Goal: Task Accomplishment & Management: Manage account settings

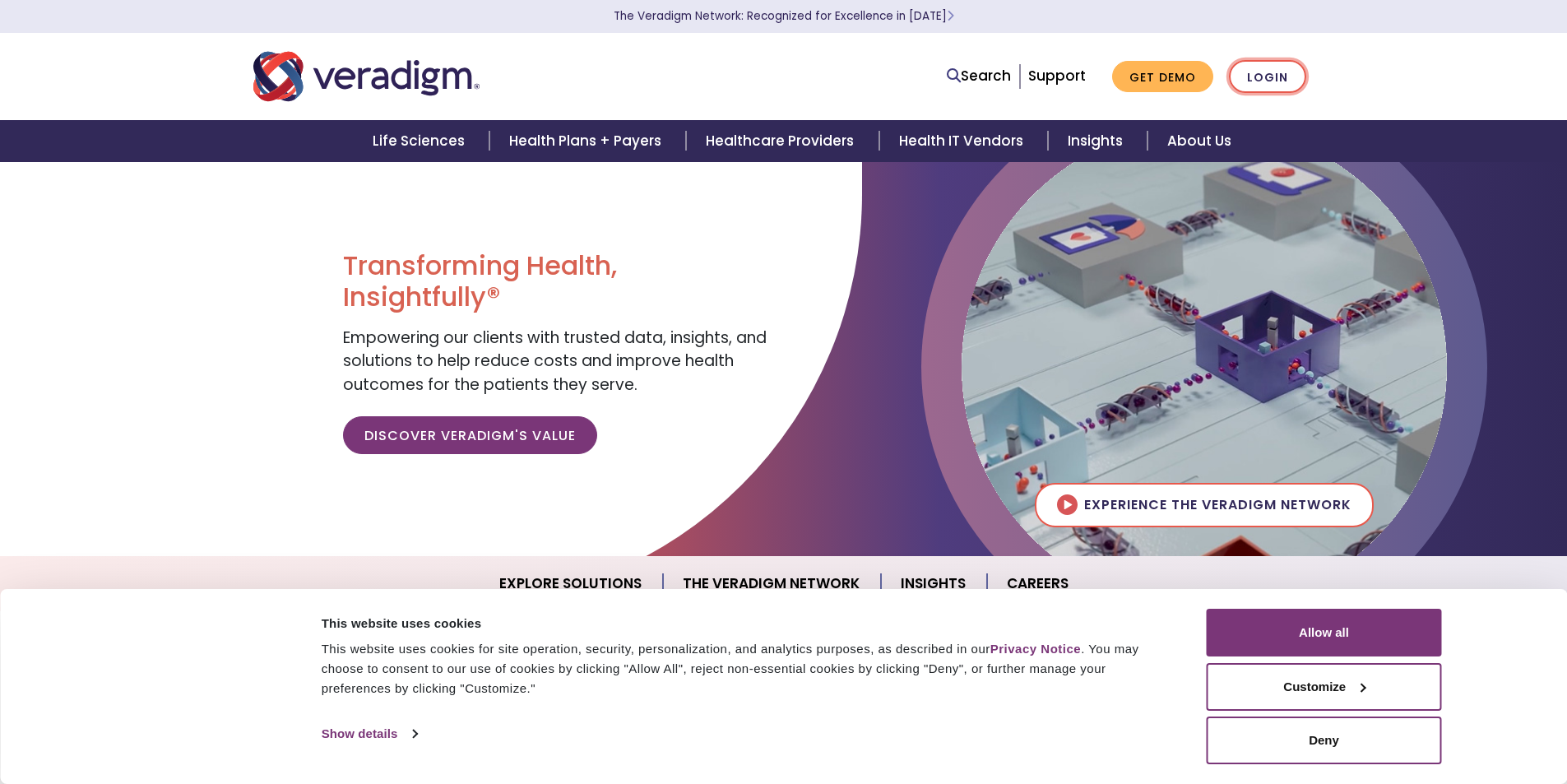
click at [1293, 76] on link "Login" at bounding box center [1267, 76] width 77 height 33
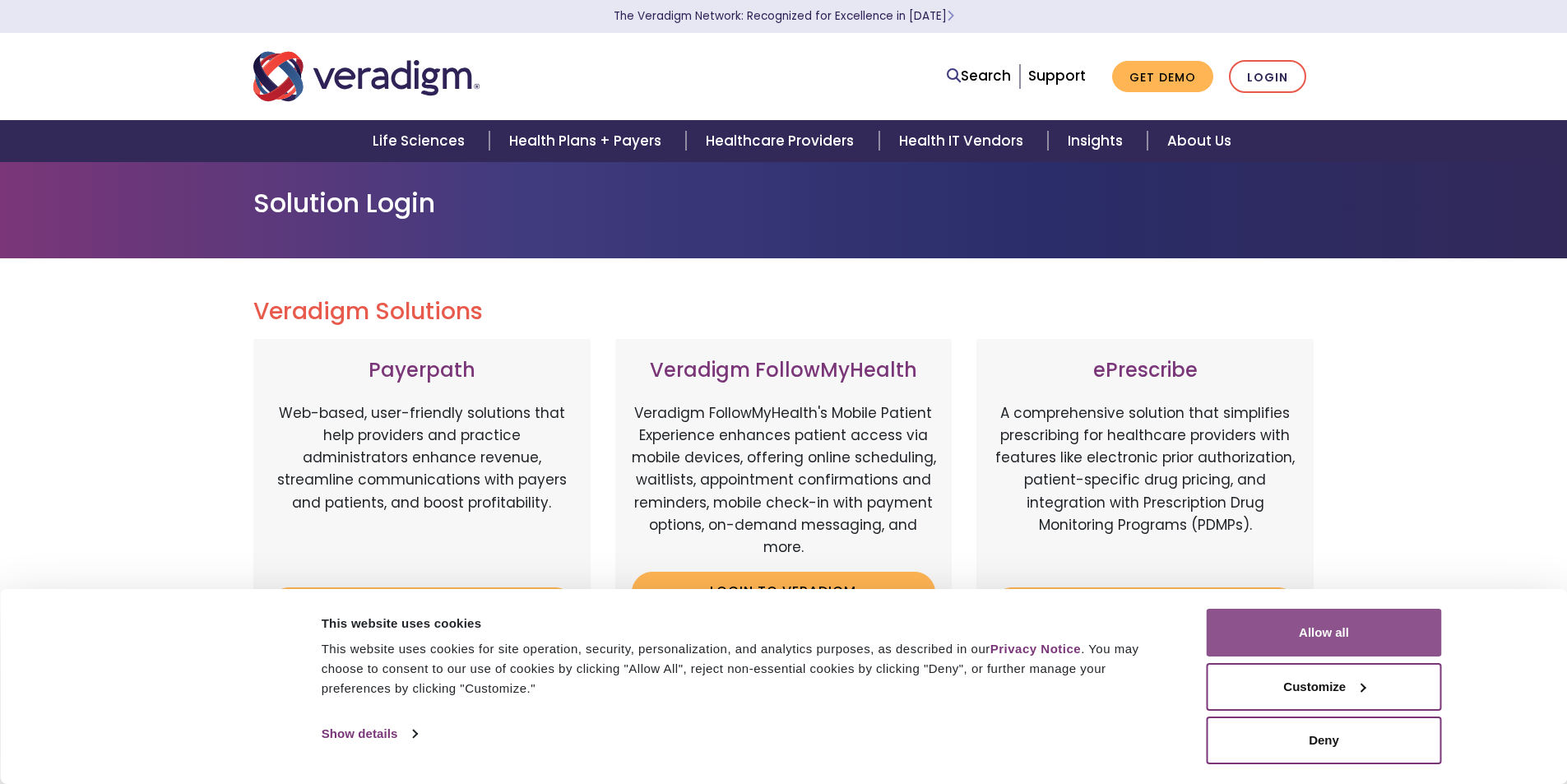
click at [1350, 629] on button "Allow all" at bounding box center [1325, 633] width 235 height 48
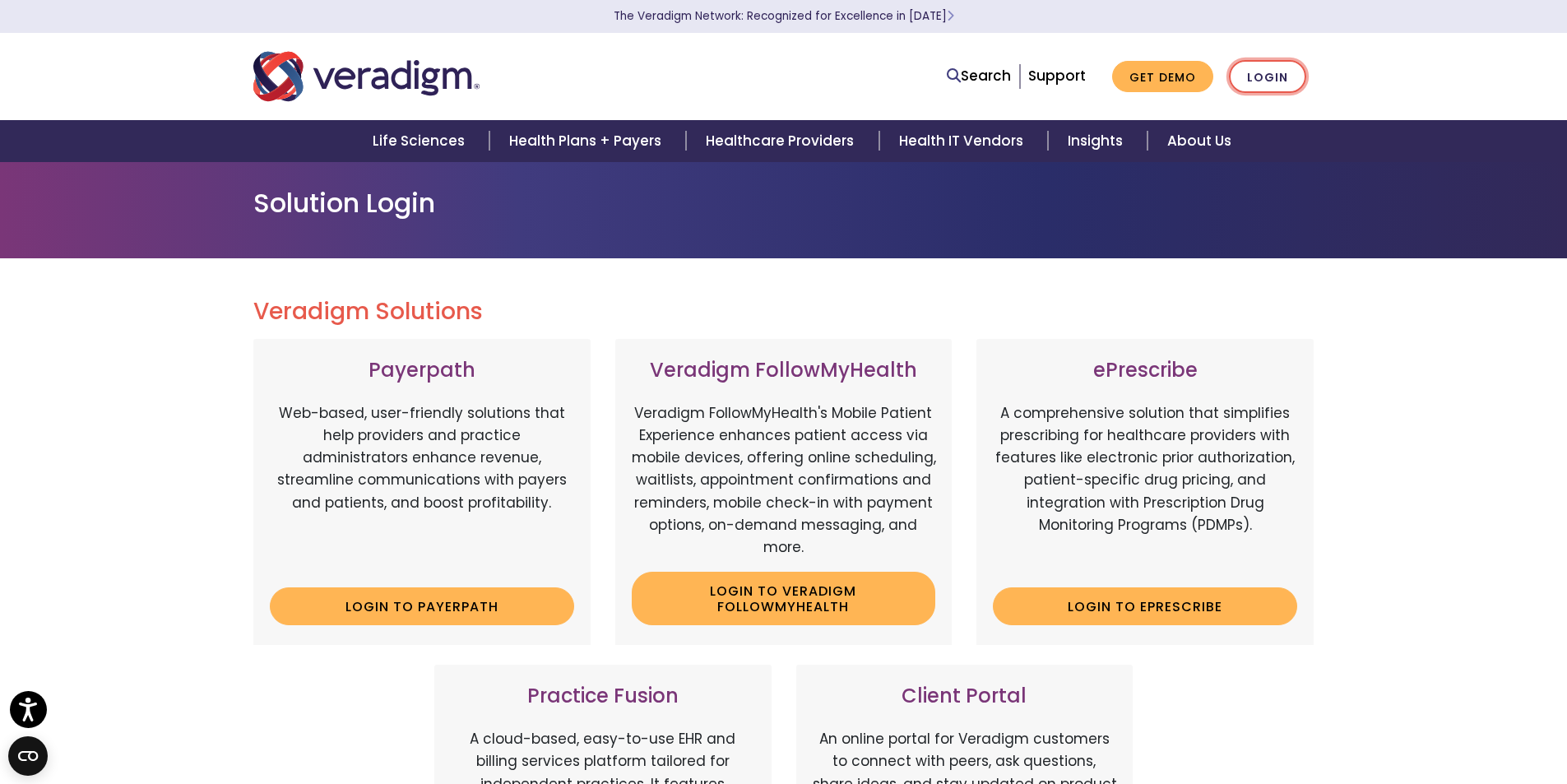
click at [1256, 68] on link "Login" at bounding box center [1267, 76] width 77 height 33
click at [1266, 82] on link "Login" at bounding box center [1267, 76] width 77 height 33
